Goal: Task Accomplishment & Management: Use online tool/utility

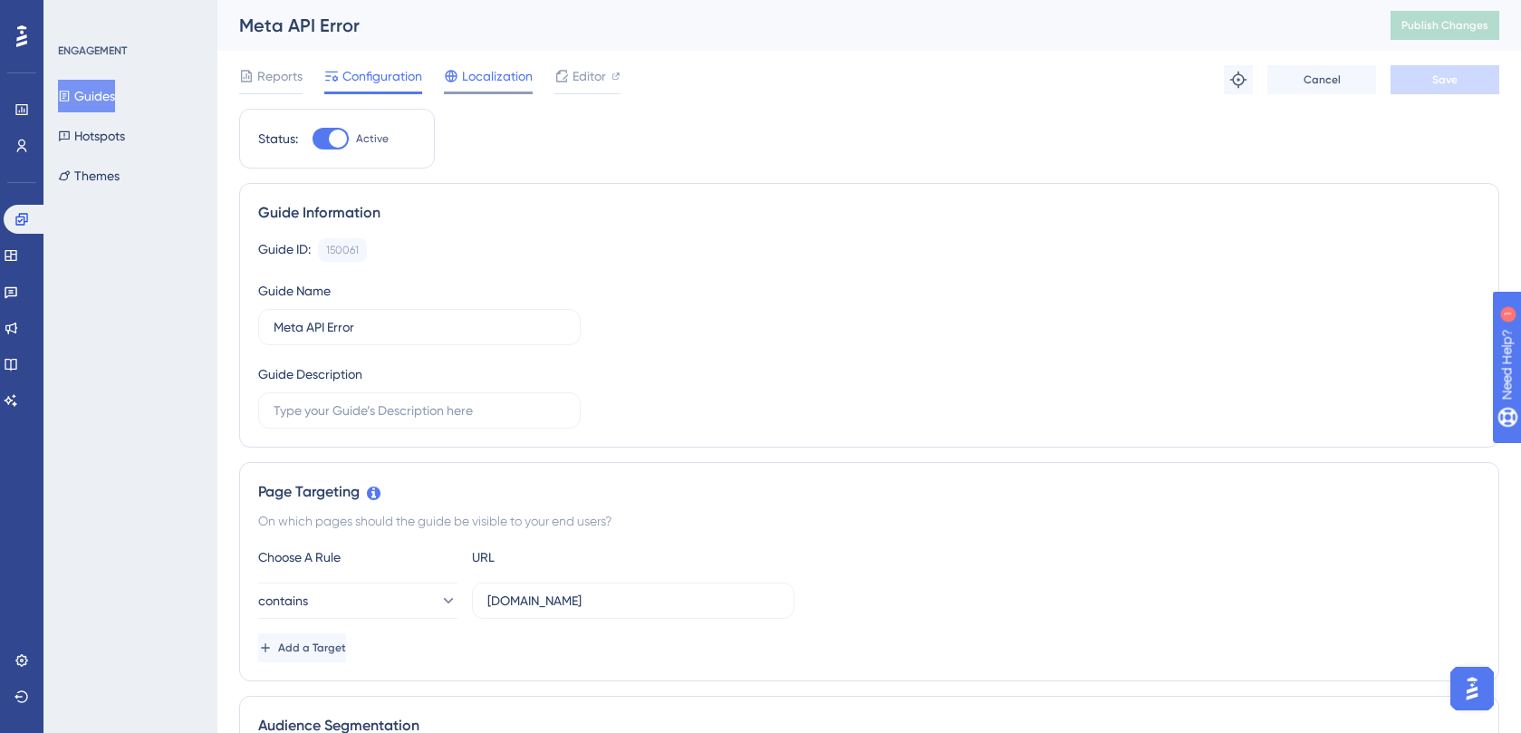
click at [481, 80] on span "Localization" at bounding box center [497, 76] width 71 height 22
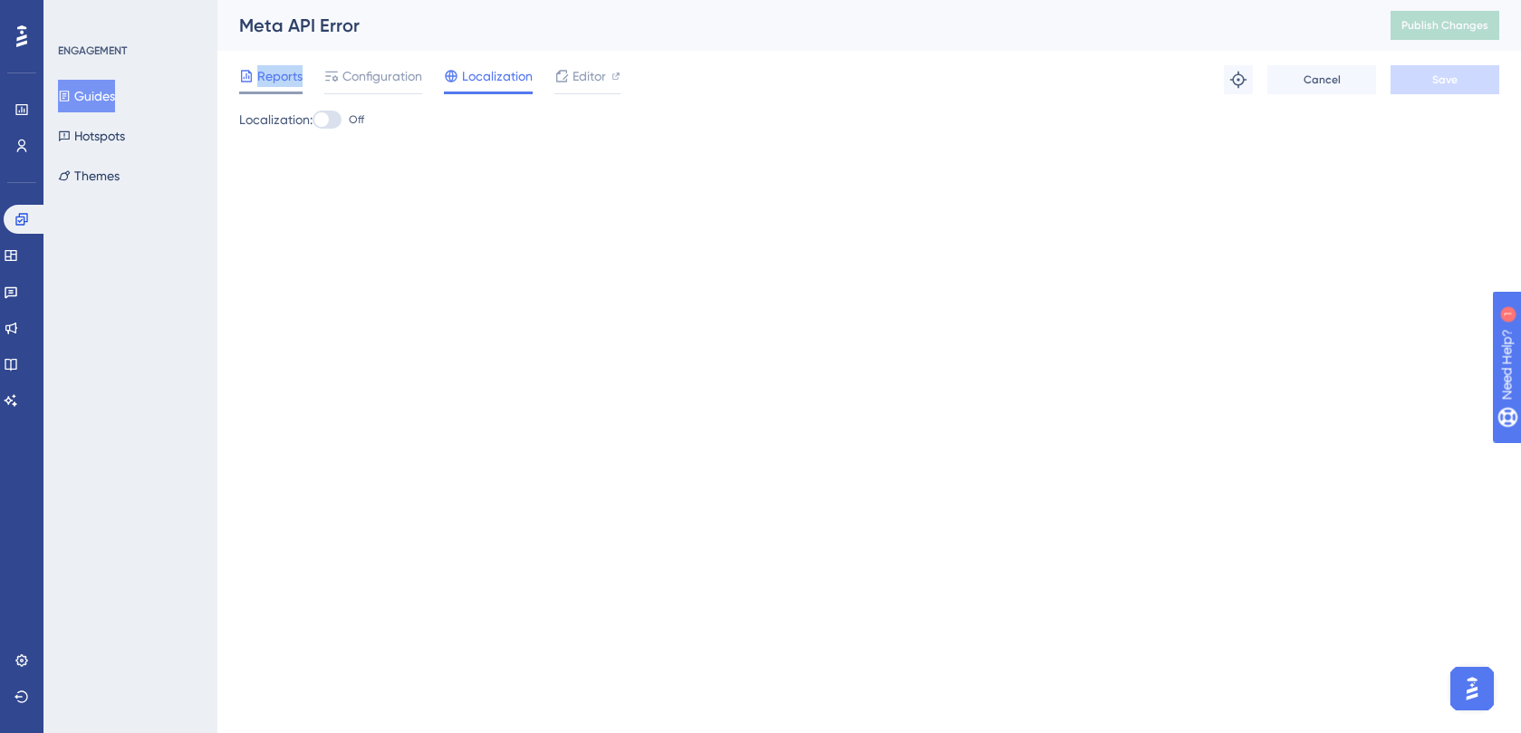
click at [255, 86] on div "Reports" at bounding box center [270, 79] width 63 height 29
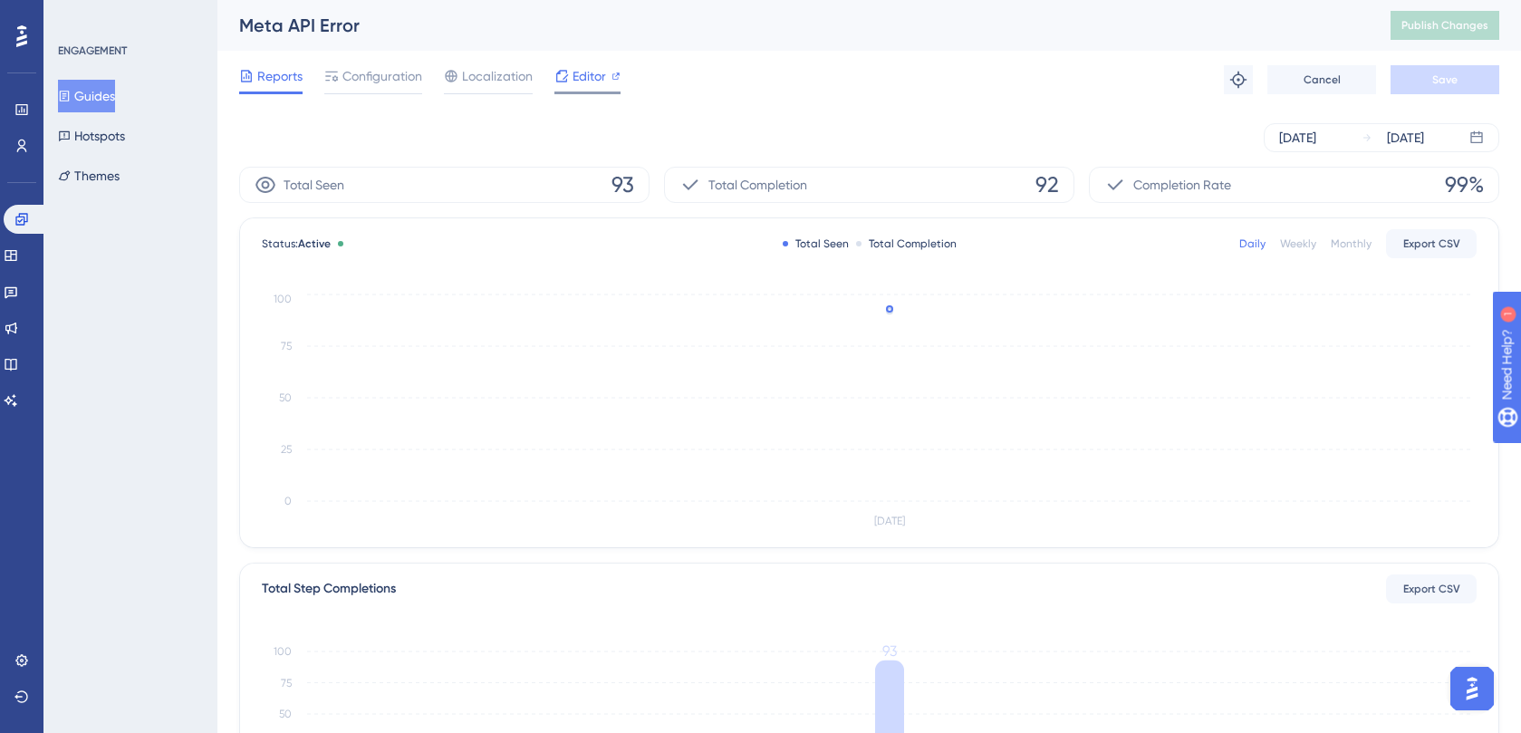
click at [589, 85] on span "Editor" at bounding box center [590, 76] width 34 height 22
click at [1436, 25] on span "Publish Changes" at bounding box center [1444, 25] width 87 height 14
